Goal: Task Accomplishment & Management: Manage account settings

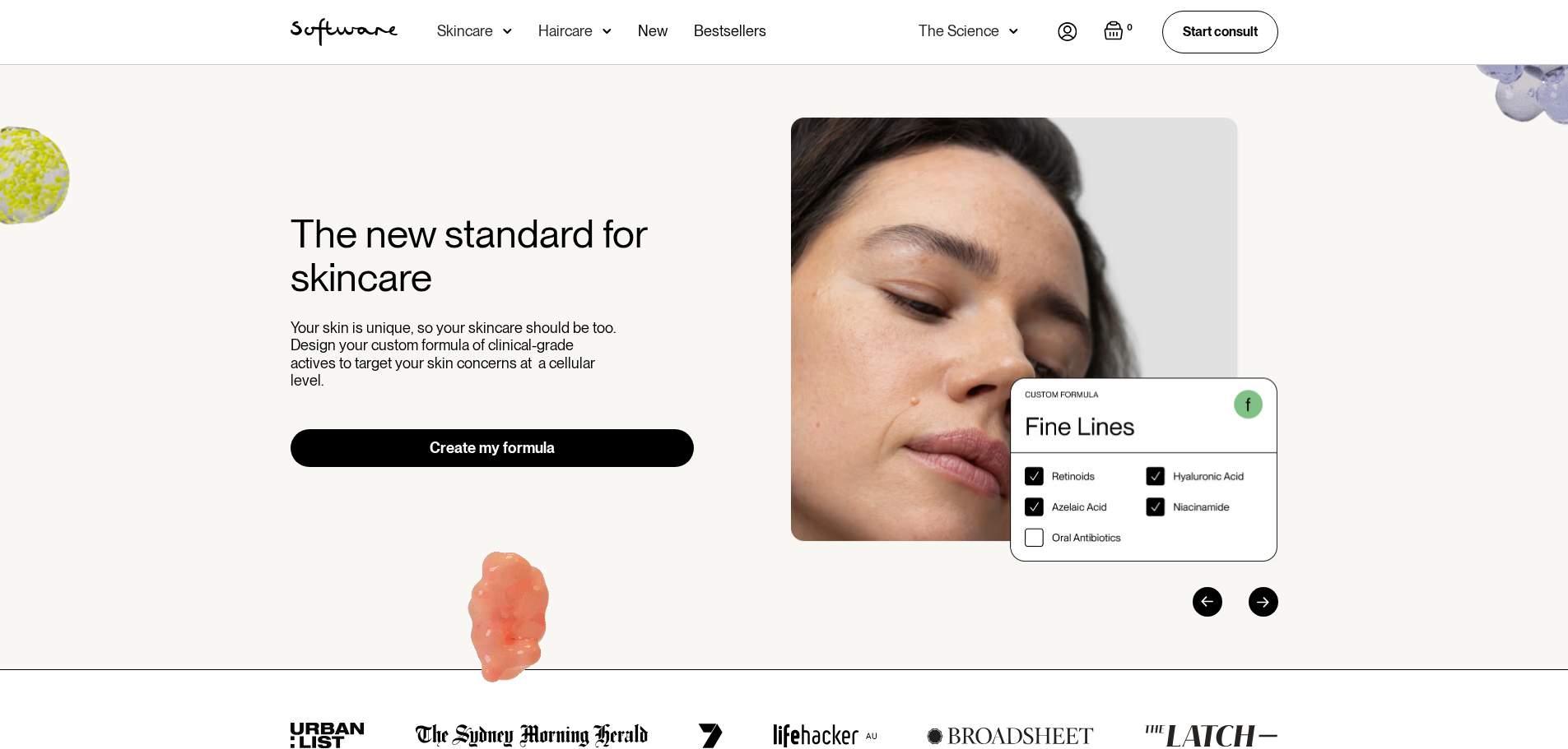
click at [1062, 36] on img at bounding box center [1067, 32] width 20 height 19
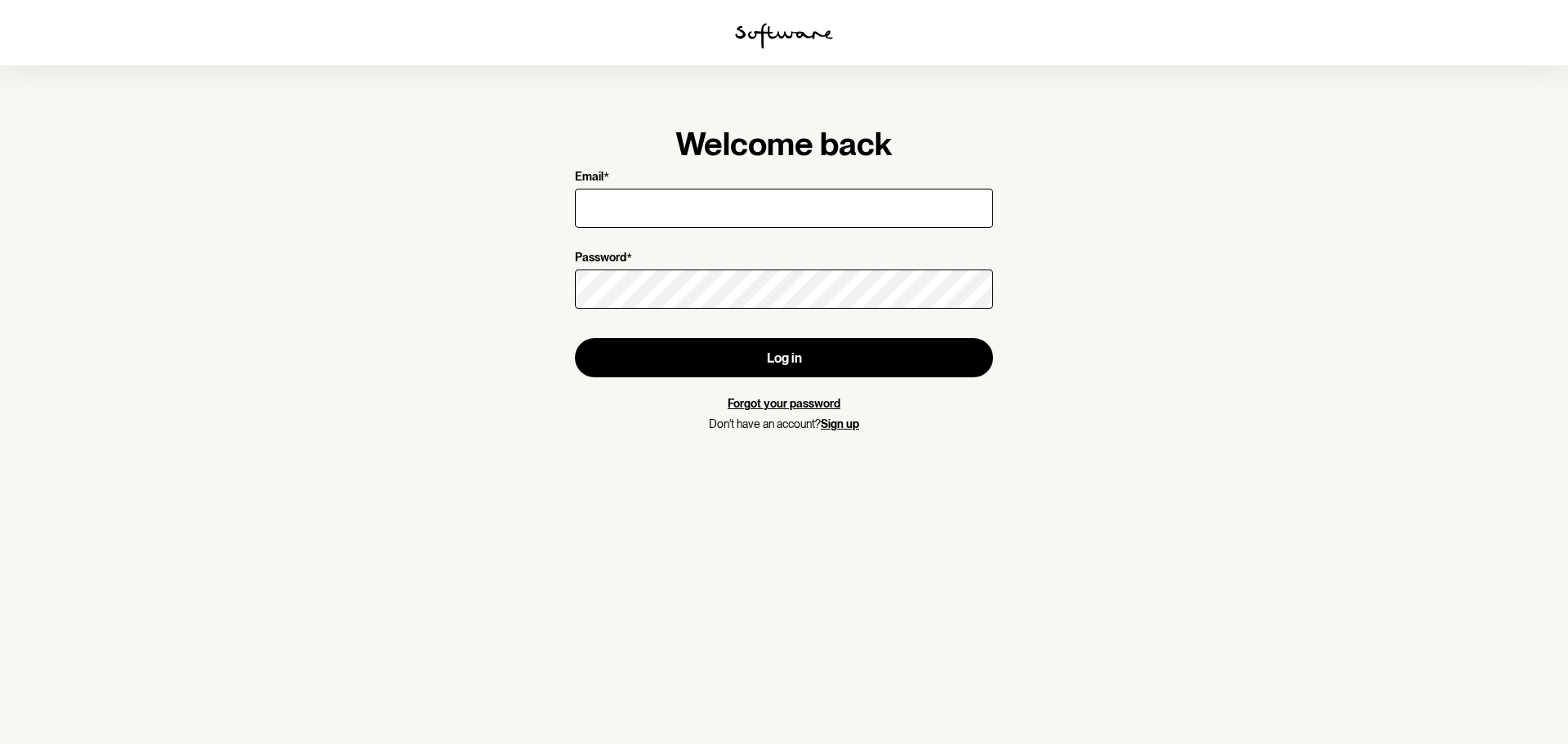
click at [642, 200] on input "Email *" at bounding box center [784, 208] width 418 height 39
type input "[PERSON_NAME][EMAIL_ADDRESS][DOMAIN_NAME]"
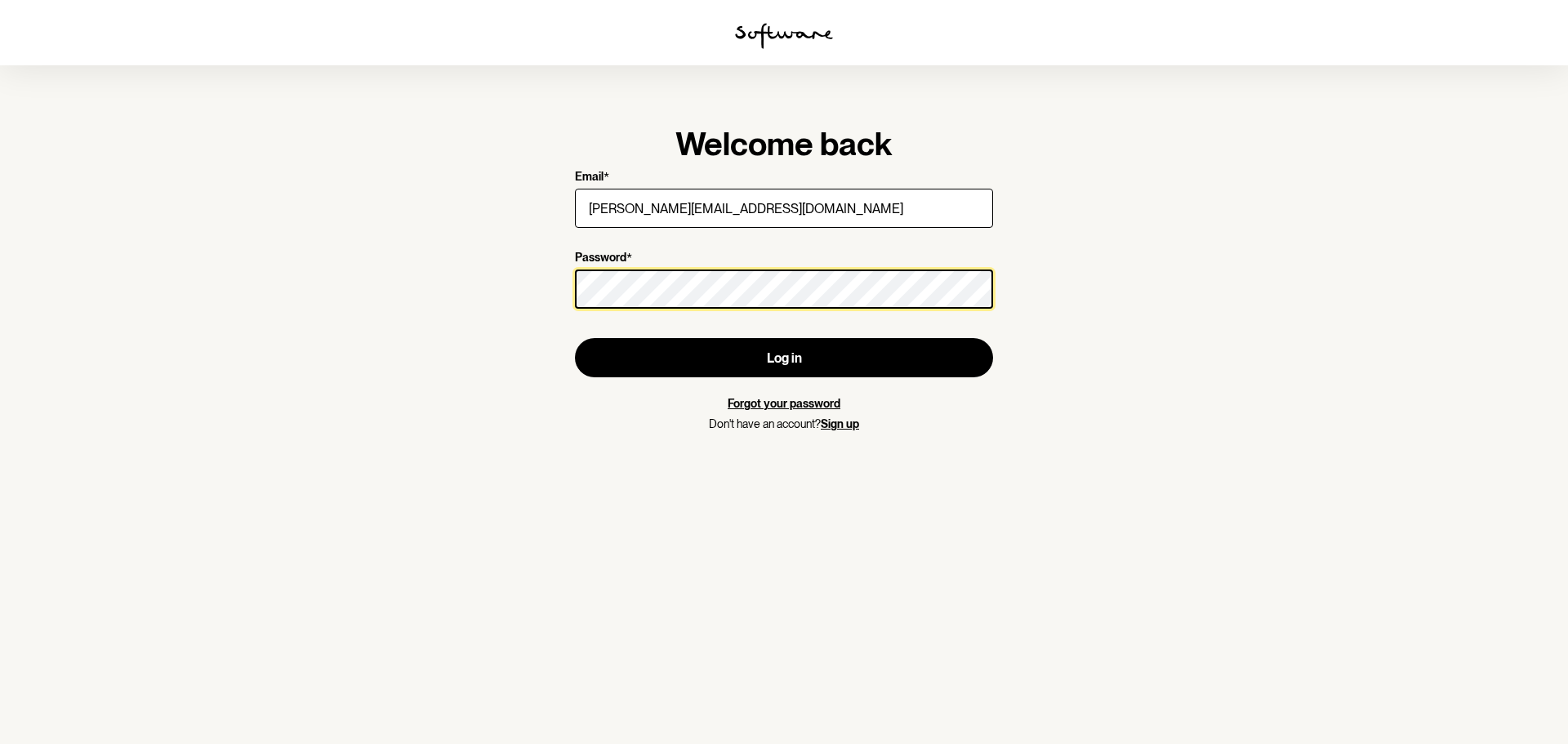
click at [575, 338] on button "Log in" at bounding box center [784, 357] width 418 height 39
click at [293, 295] on section "Welcome back Email * [PERSON_NAME][EMAIL_ADDRESS][DOMAIN_NAME] Password * Log i…" at bounding box center [784, 372] width 1568 height 744
click at [575, 338] on button "Log in" at bounding box center [784, 357] width 418 height 39
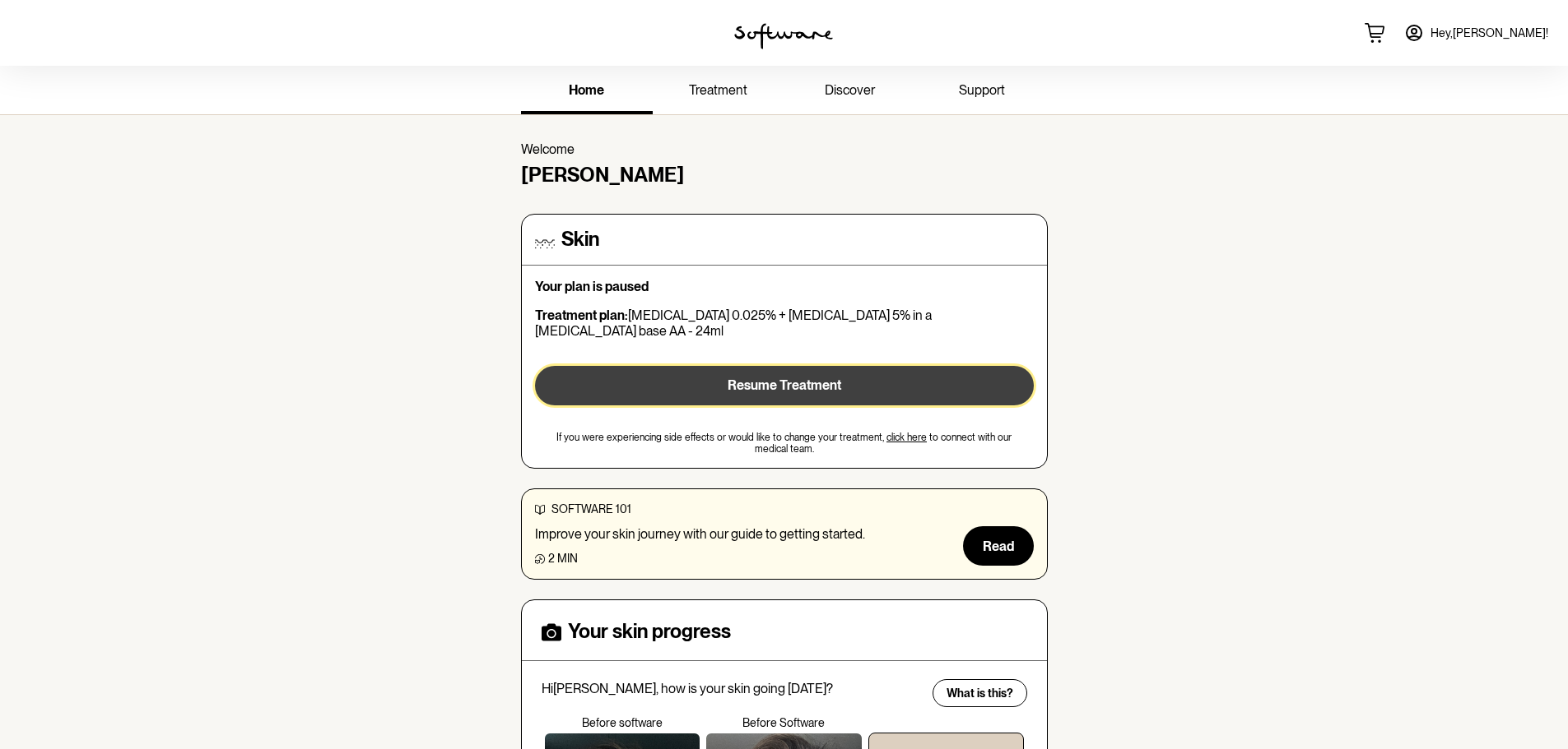
click at [651, 378] on button "Resume Treatment" at bounding box center [785, 386] width 499 height 39
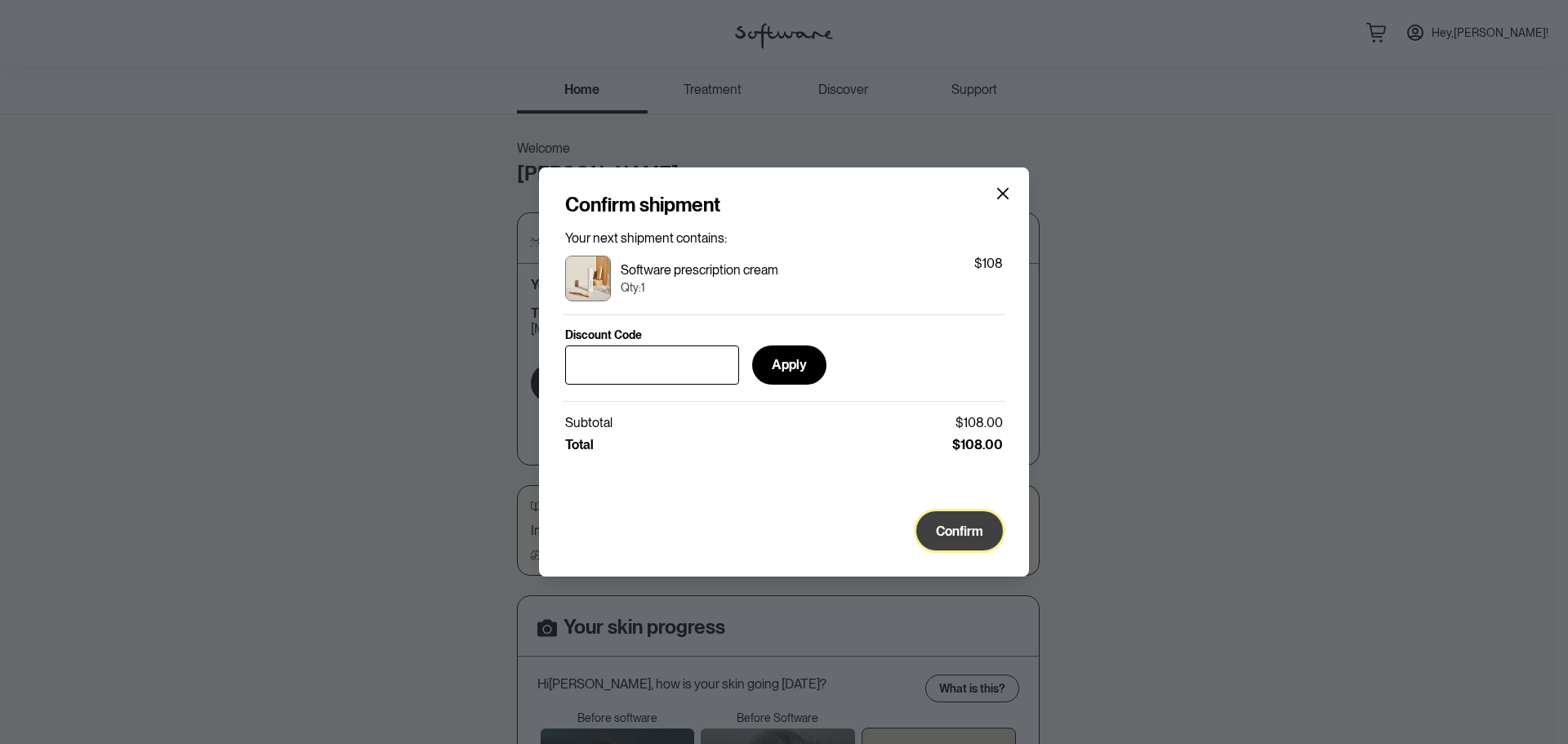
click at [949, 538] on span "Confirm" at bounding box center [960, 532] width 48 height 15
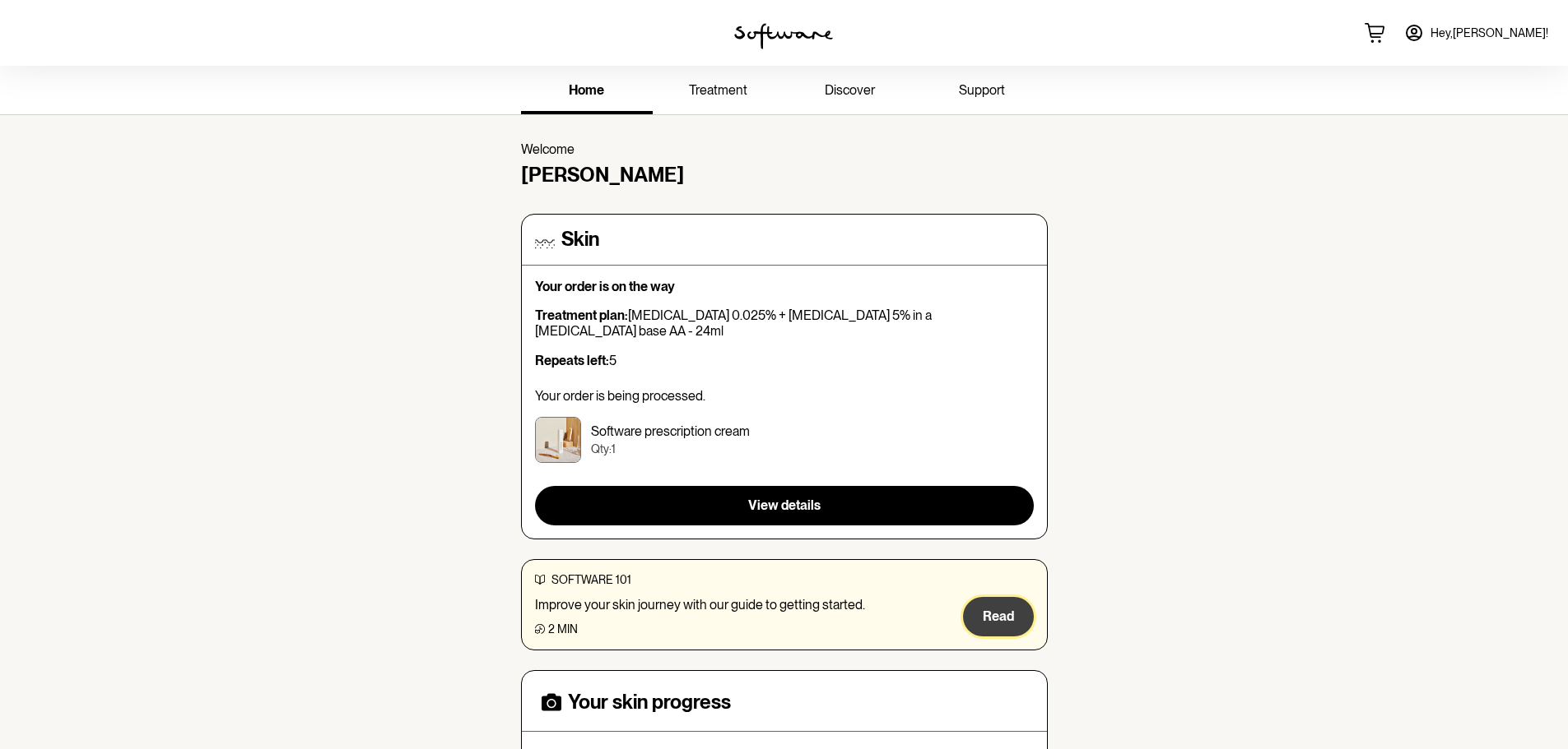
click at [1000, 609] on span "Read" at bounding box center [998, 617] width 32 height 15
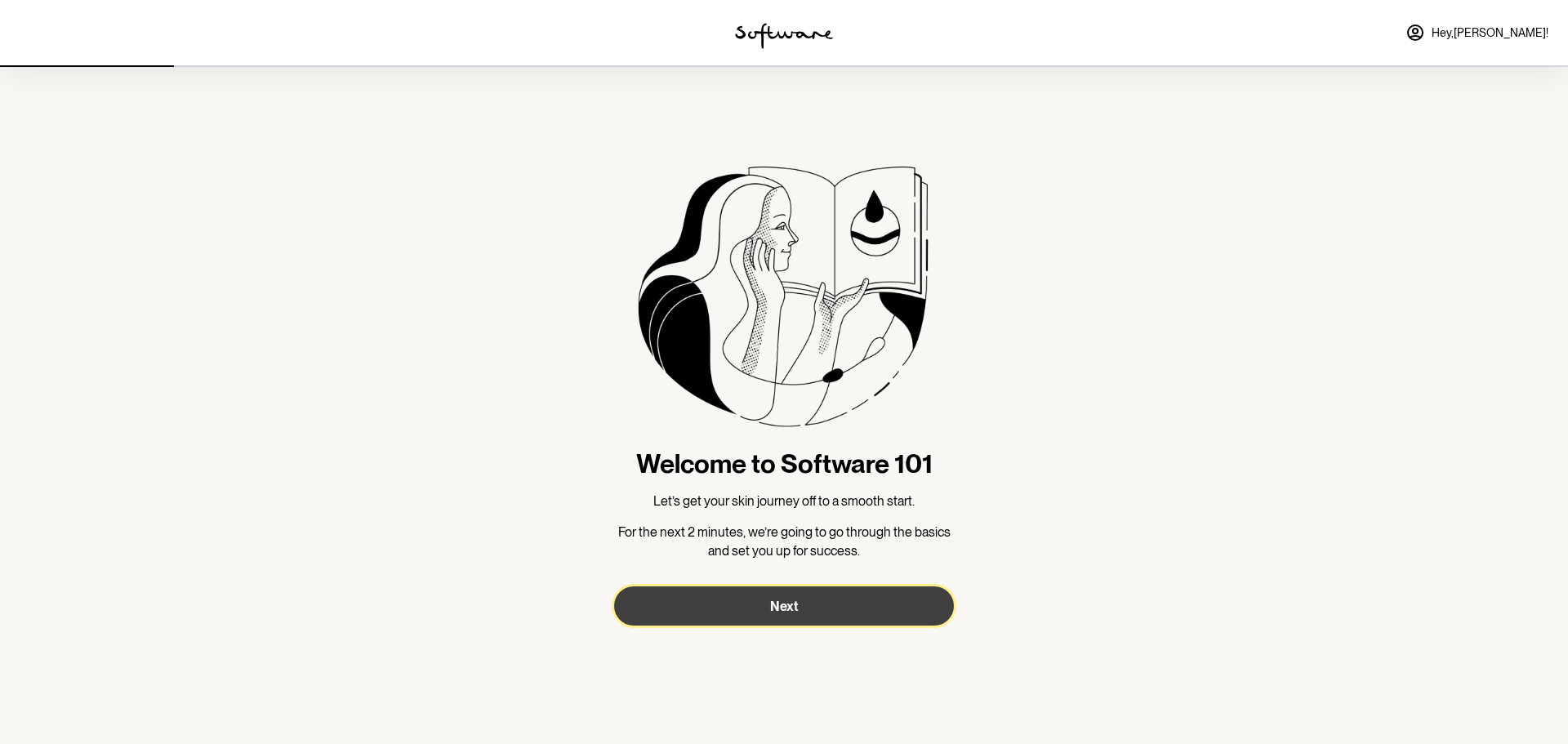
click at [812, 619] on button "Next" at bounding box center [784, 606] width 340 height 39
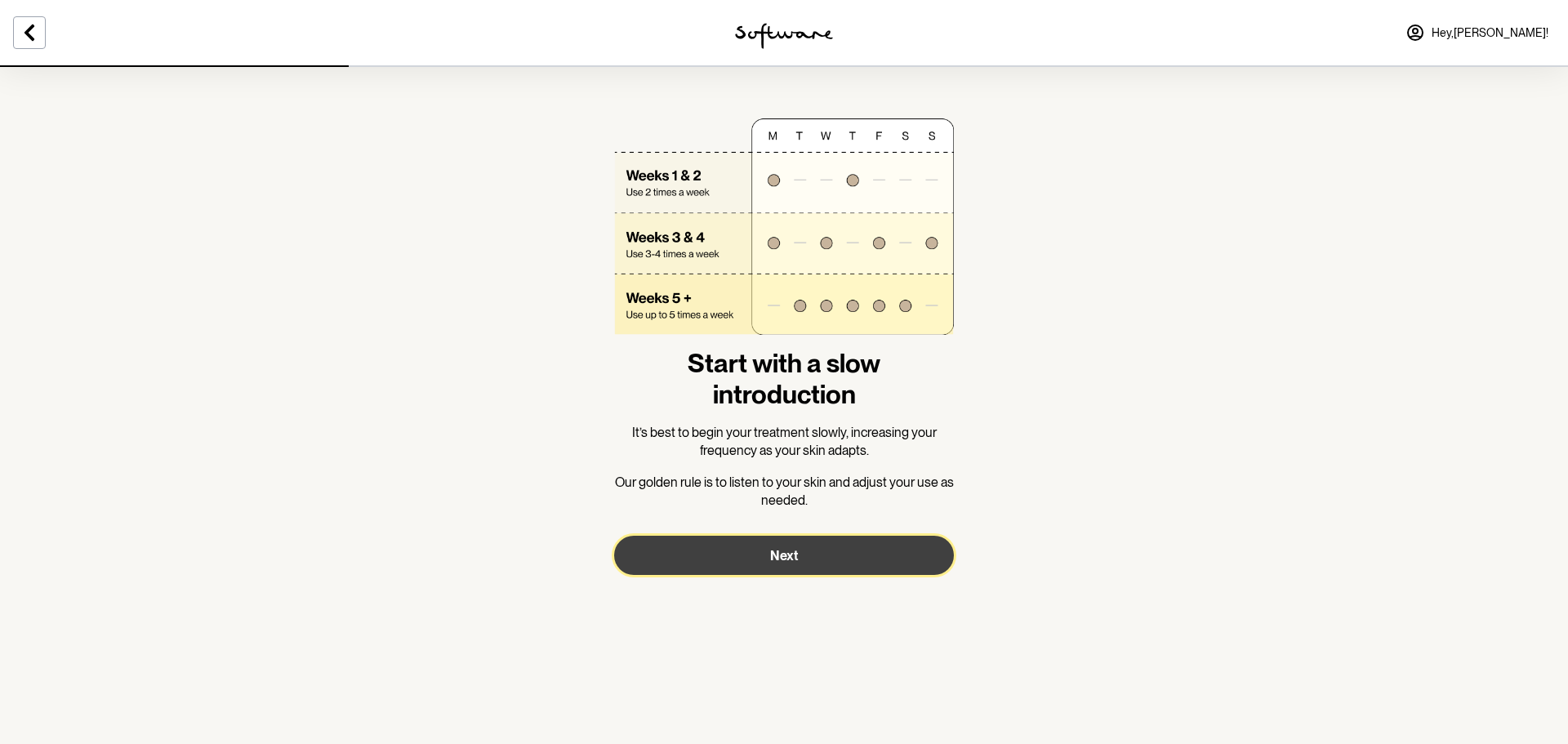
click at [801, 556] on button "Next" at bounding box center [784, 555] width 340 height 39
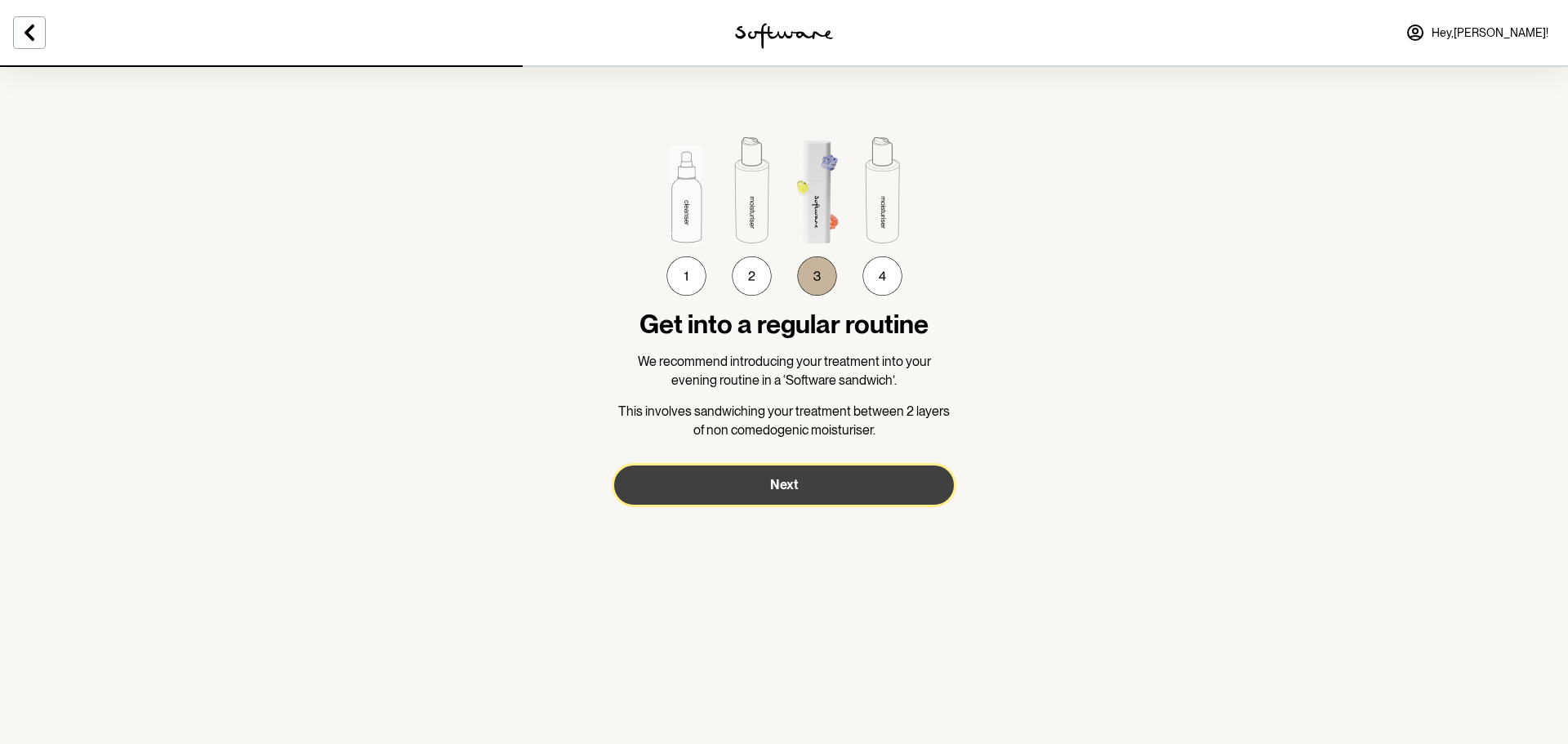
click at [784, 484] on span "Next" at bounding box center [784, 485] width 28 height 15
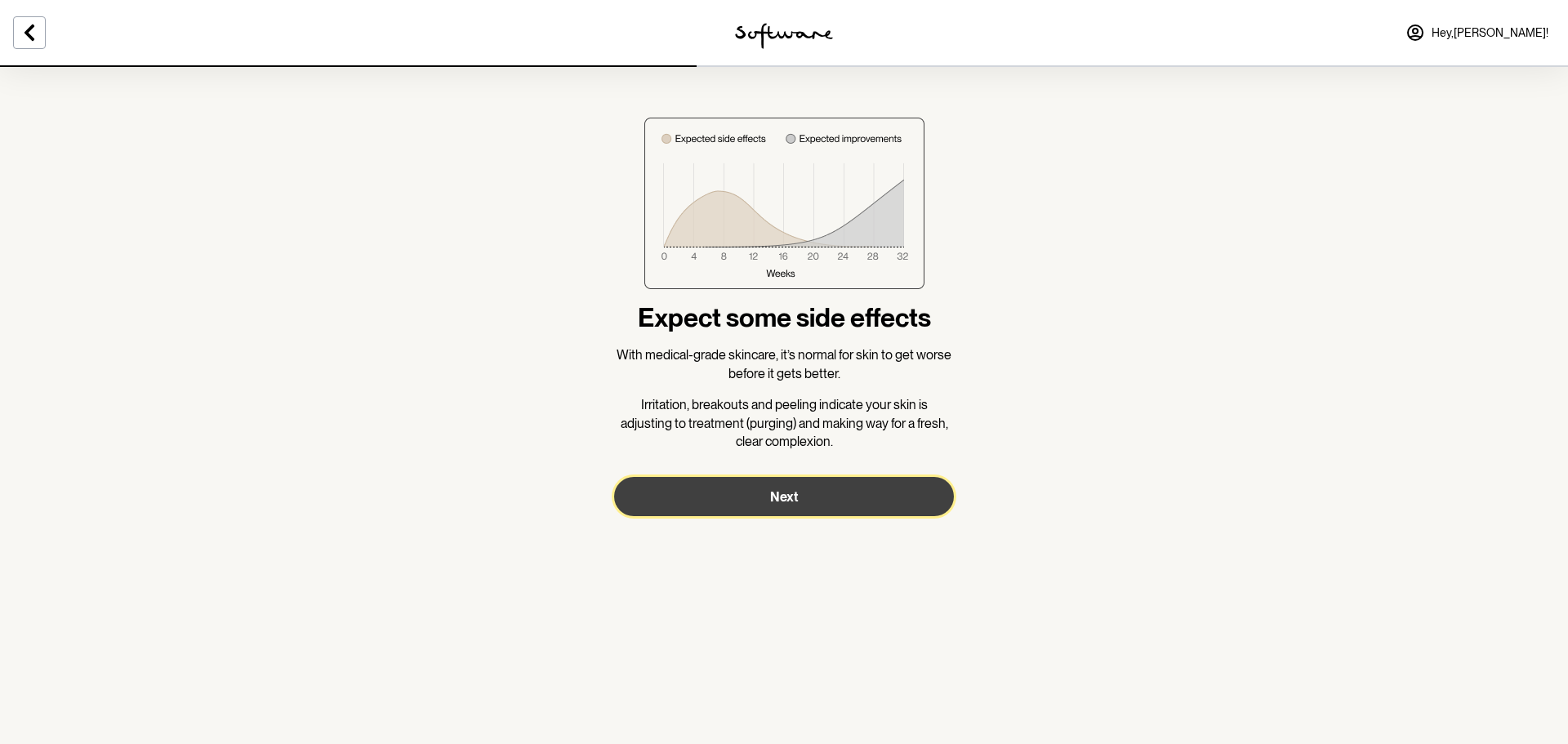
click at [783, 483] on button "Next" at bounding box center [784, 496] width 340 height 39
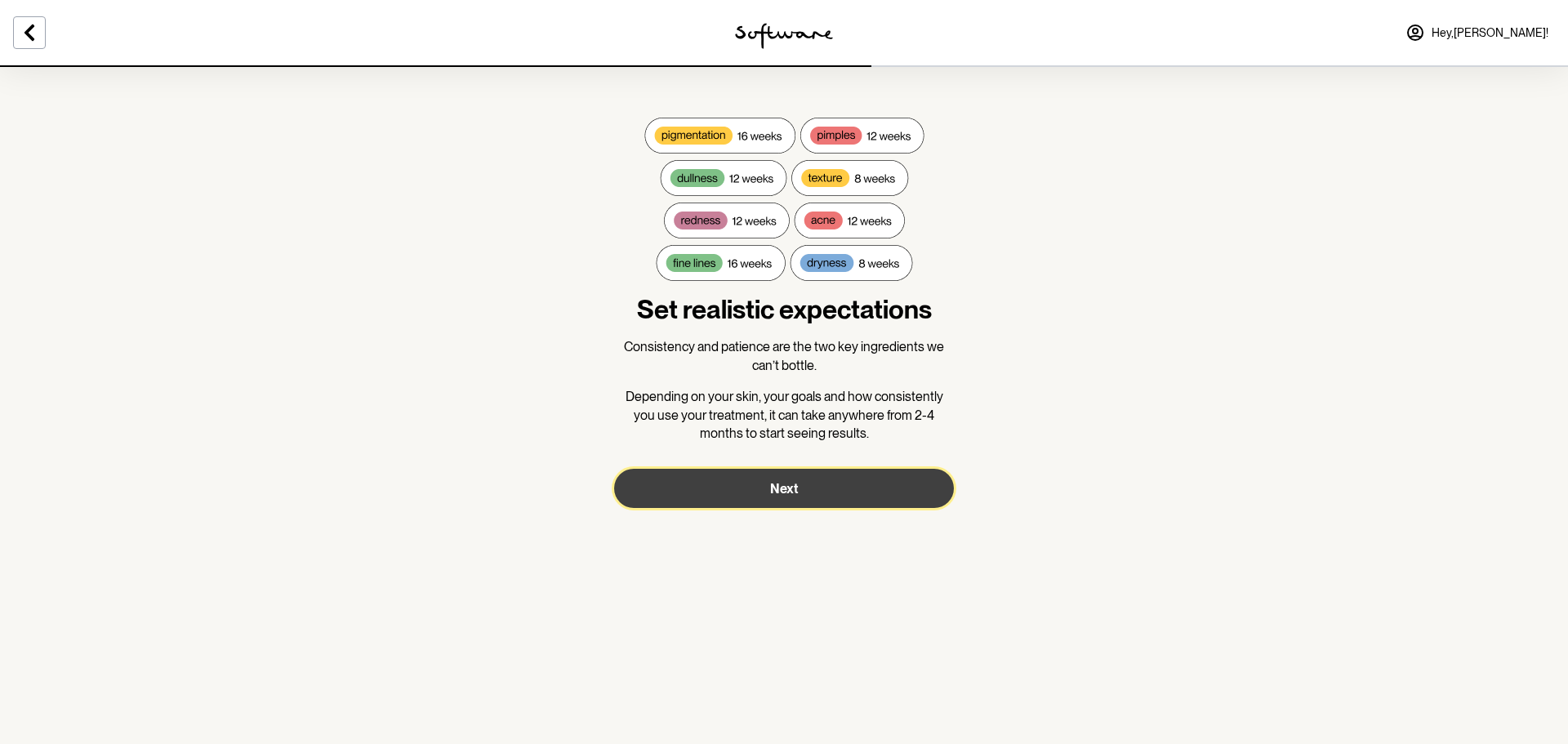
click at [783, 483] on span "Next" at bounding box center [784, 489] width 28 height 15
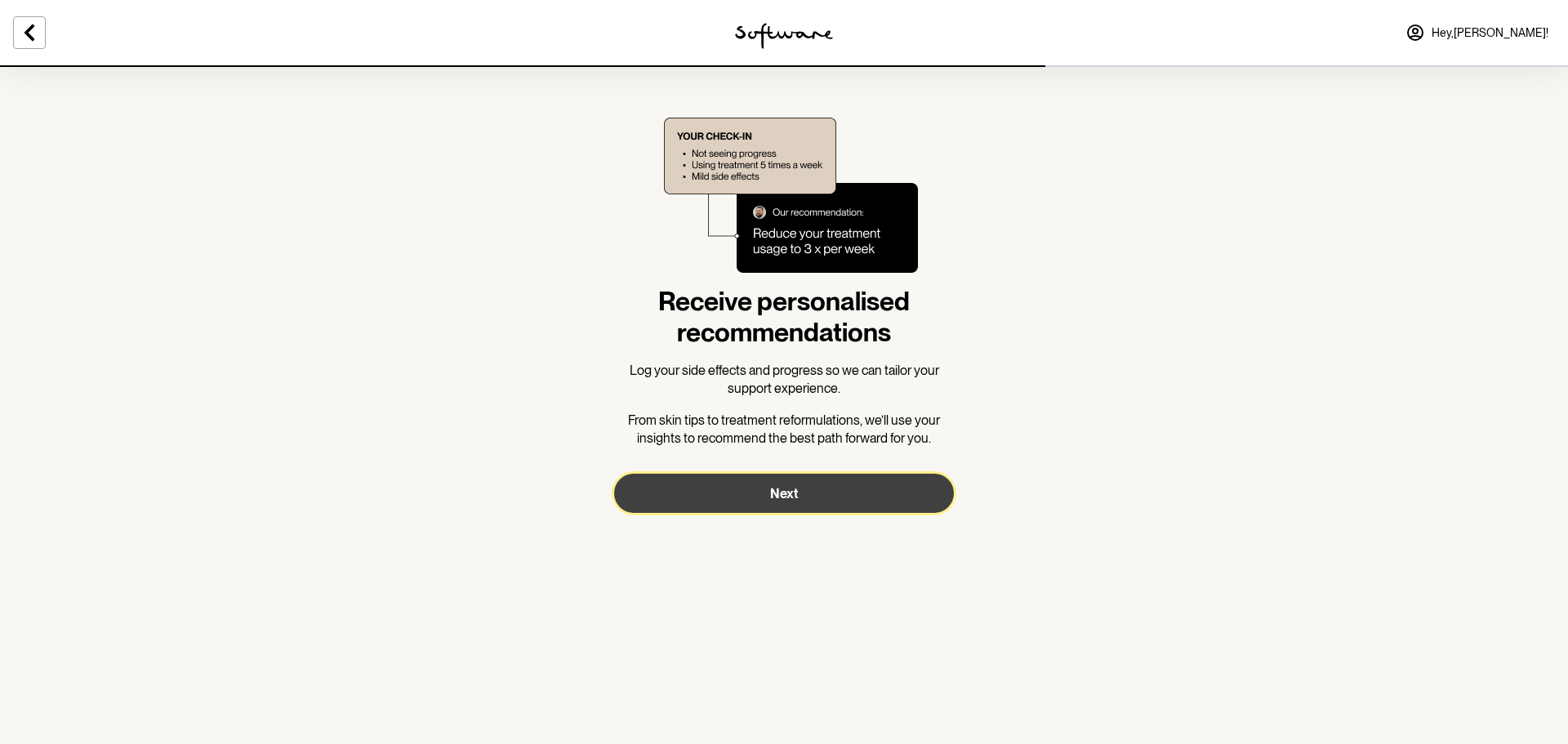
click at [783, 483] on button "Next" at bounding box center [784, 493] width 340 height 39
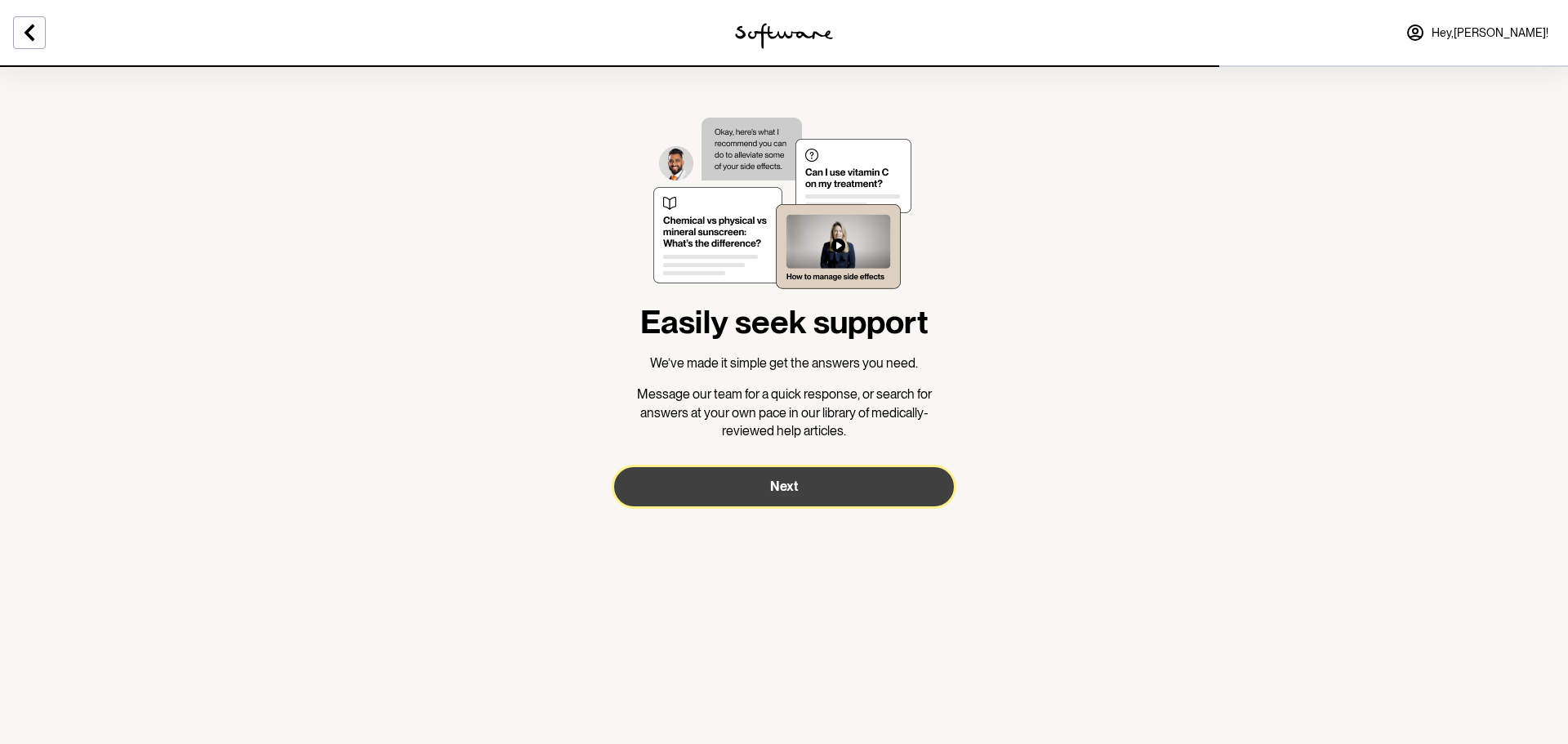
click at [783, 483] on span "Next" at bounding box center [784, 487] width 28 height 15
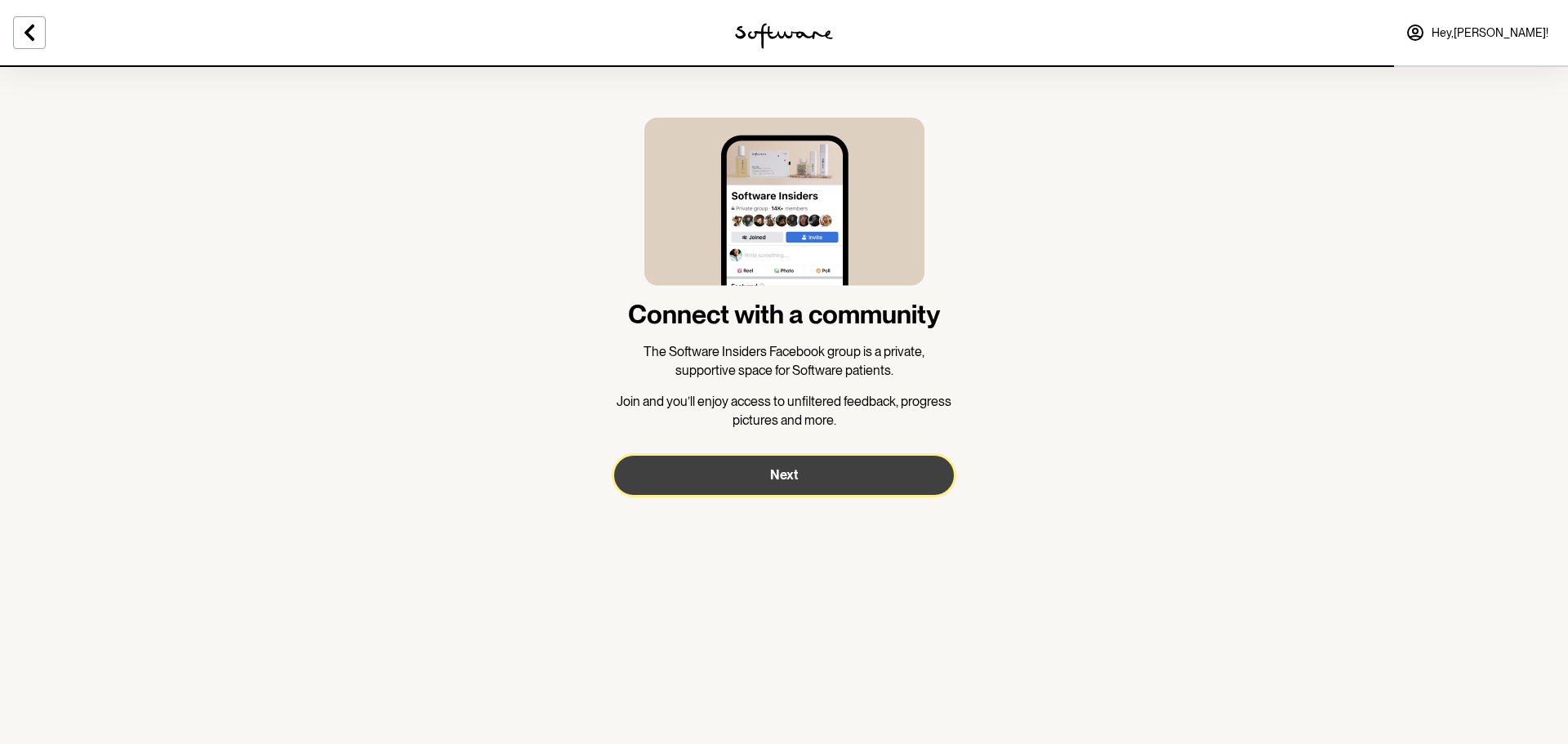
click at [783, 483] on span "Next" at bounding box center [784, 475] width 28 height 15
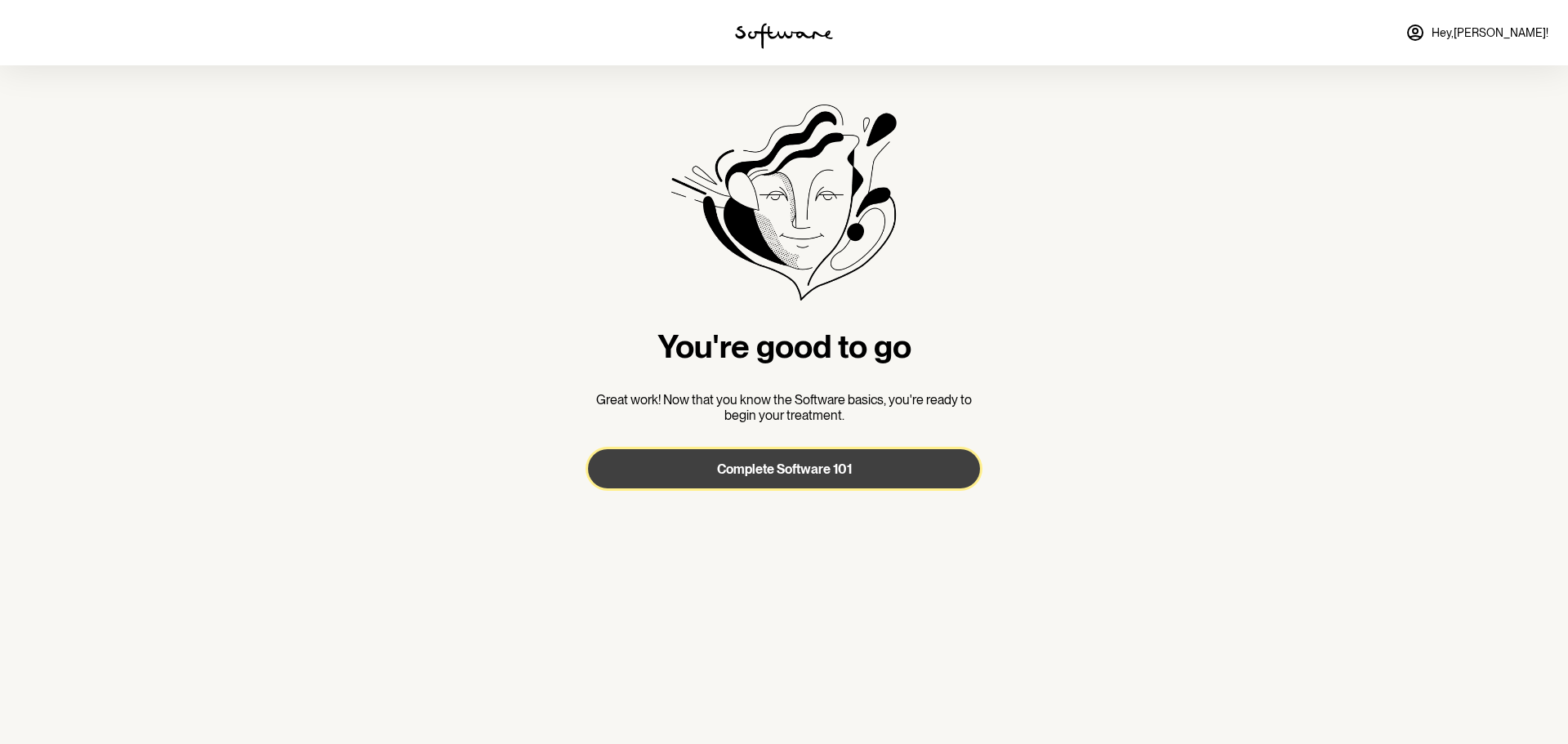
click at [779, 475] on span "Complete Software 101" at bounding box center [784, 470] width 135 height 15
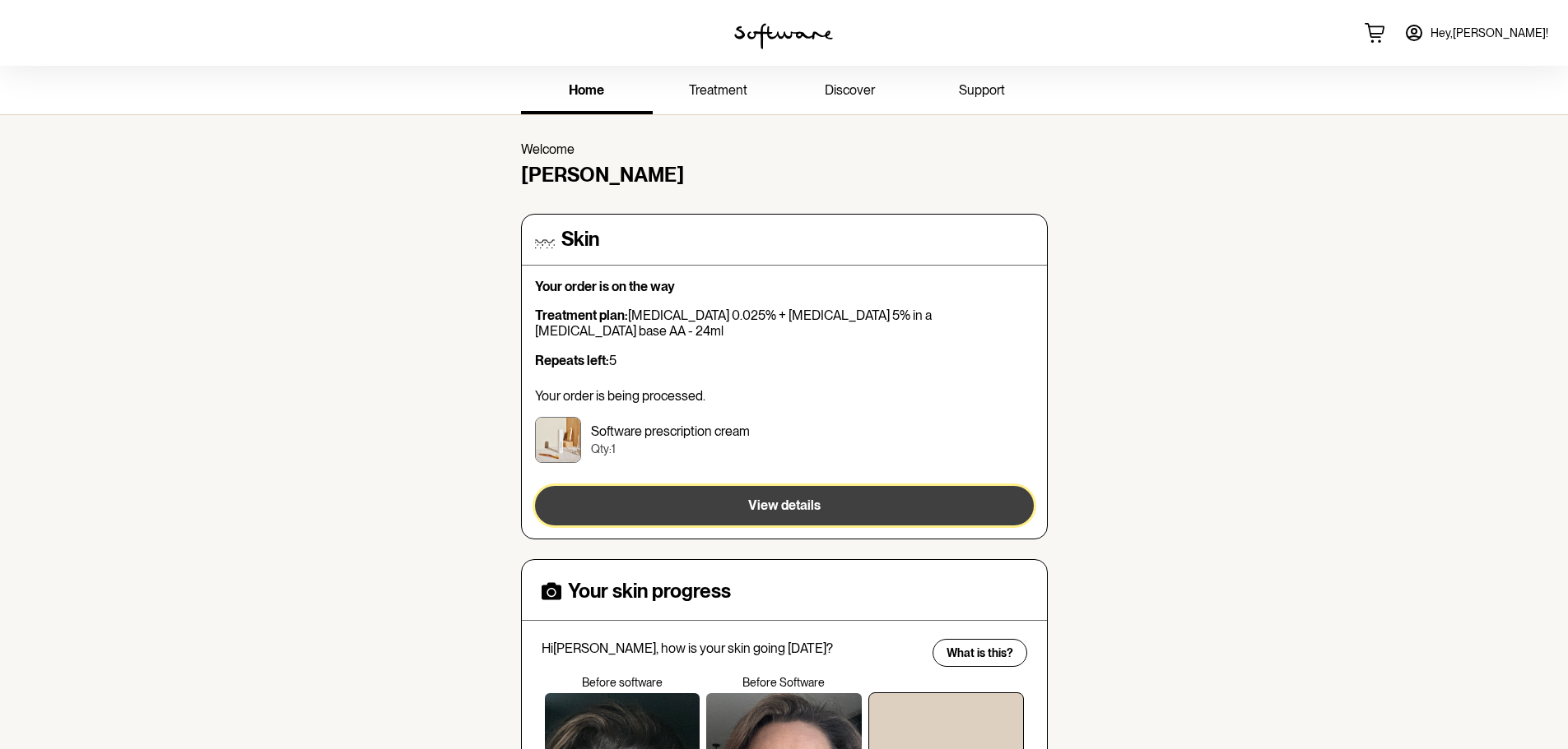
click at [812, 498] on span "View details" at bounding box center [784, 505] width 72 height 15
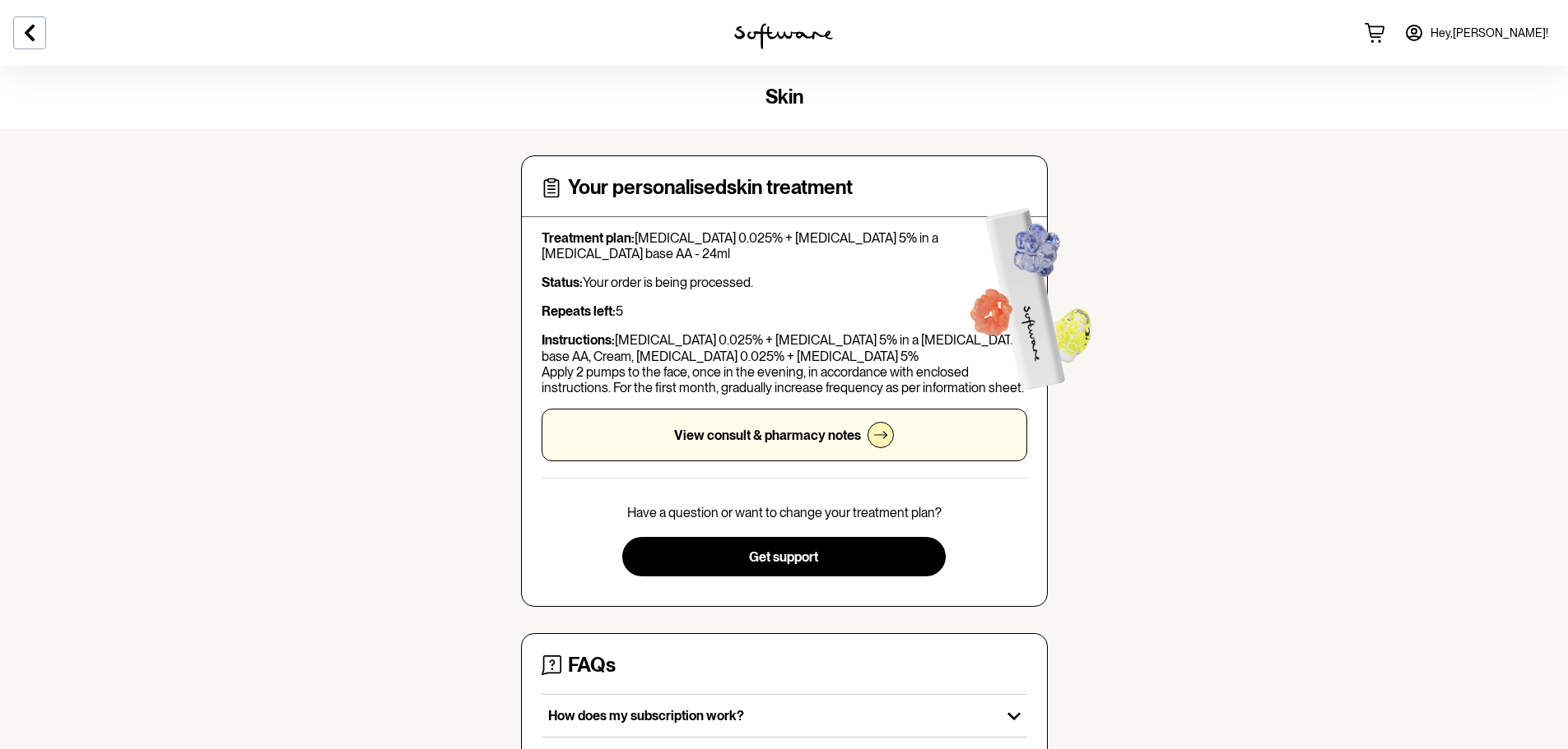
click at [703, 426] on div "View consult & pharmacy notes" at bounding box center [784, 434] width 486 height 53
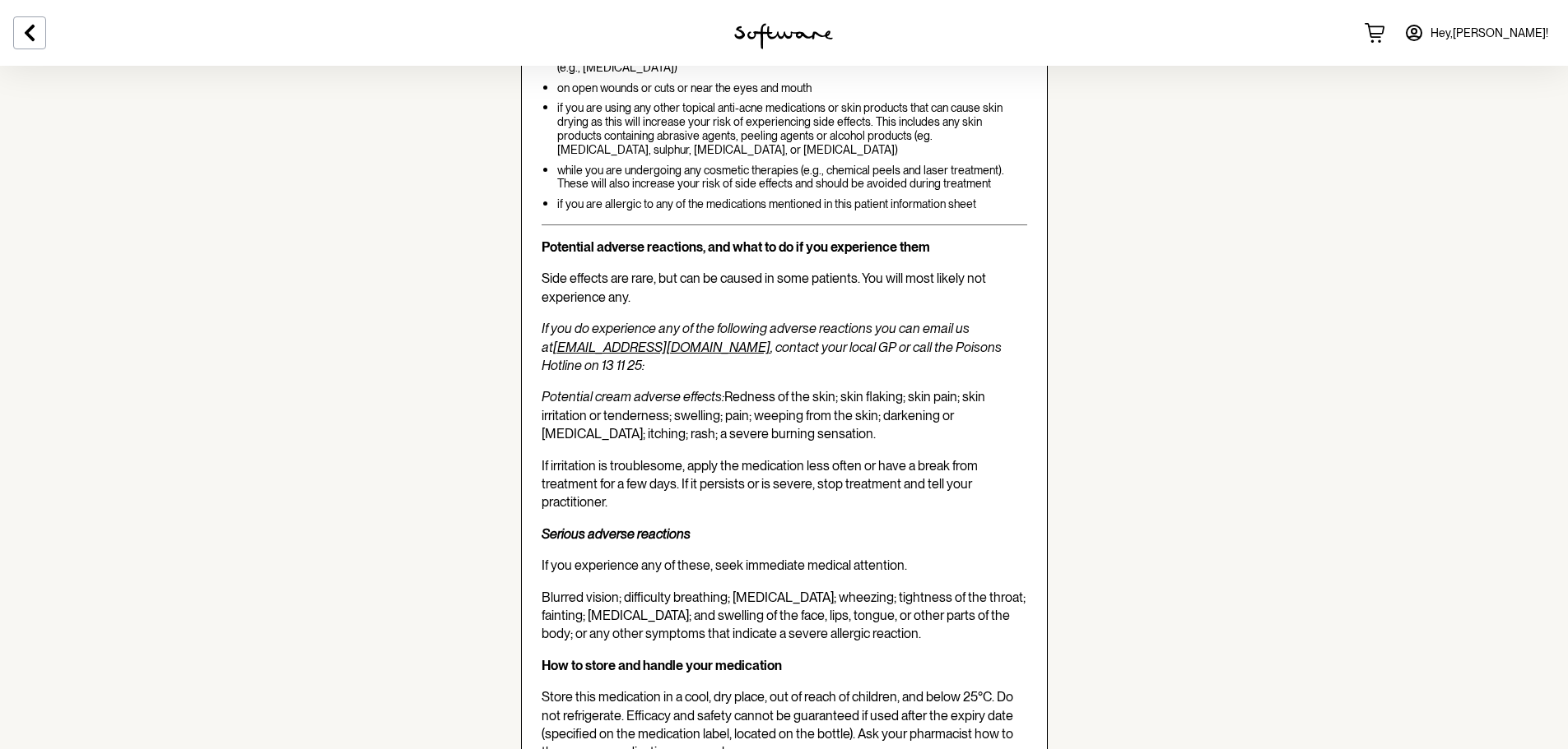
scroll to position [3241, 0]
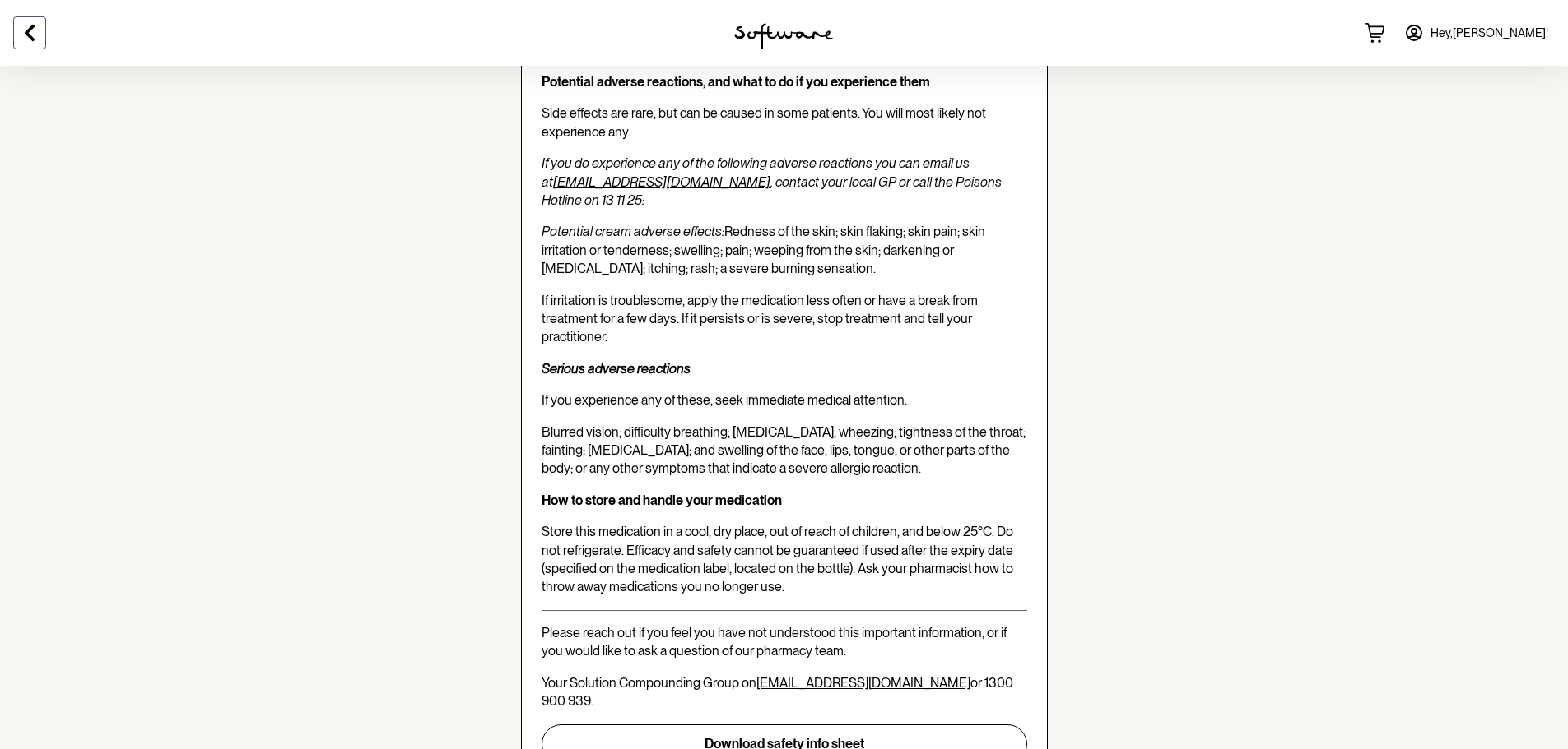
click at [29, 31] on icon at bounding box center [30, 33] width 10 height 16
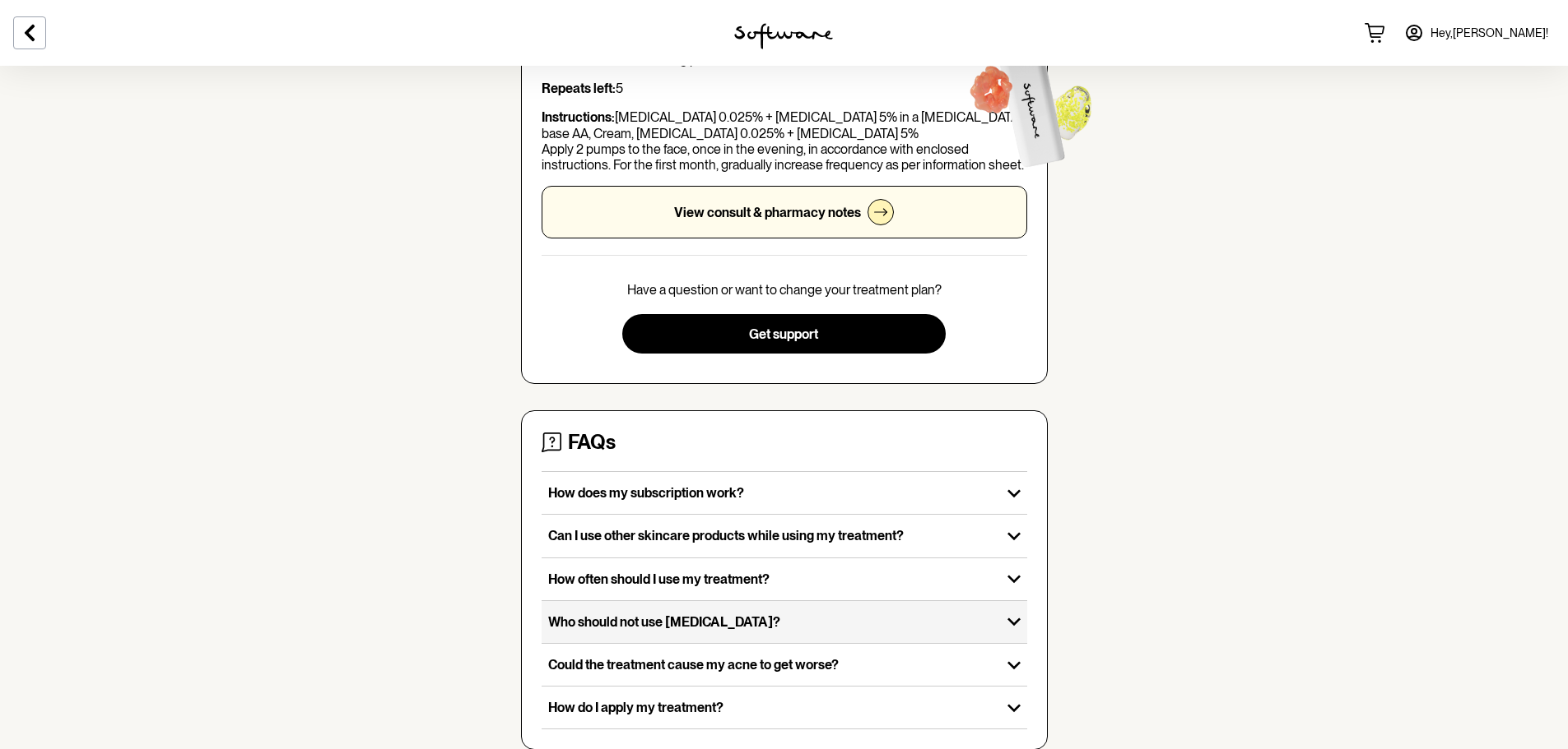
scroll to position [276, 0]
